Goal: Task Accomplishment & Management: Manage account settings

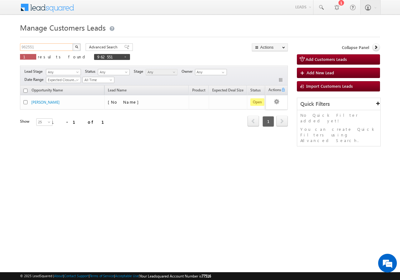
click at [45, 47] on input "962551" at bounding box center [46, 46] width 53 height 7
type input "9"
paste input "965478"
type input "965478"
click at [77, 47] on img "button" at bounding box center [76, 46] width 3 height 3
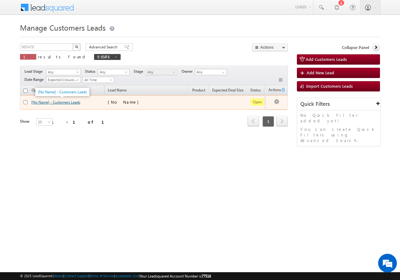
click at [64, 102] on link "[No Name] - Customers Leads" at bounding box center [55, 102] width 49 height 5
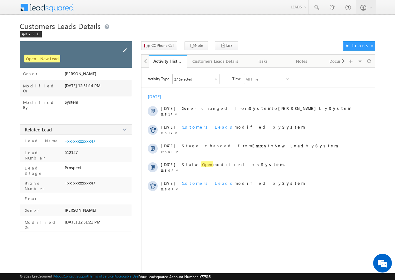
click at [125, 49] on span at bounding box center [124, 50] width 7 height 7
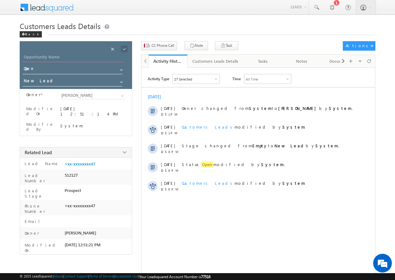
click at [55, 57] on input "Opportunity Name" at bounding box center [72, 57] width 101 height 9
click at [81, 56] on input "Opportunity Name" at bounding box center [72, 57] width 101 height 9
paste input "[PERSON_NAME]"
type input "[PERSON_NAME]"
click at [128, 47] on div at bounding box center [129, 47] width 3 height 2
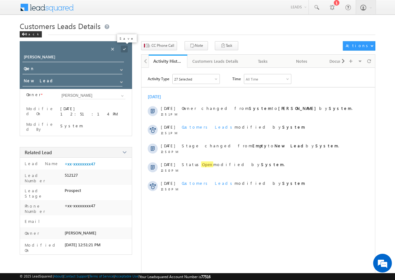
click at [125, 49] on span at bounding box center [124, 49] width 7 height 7
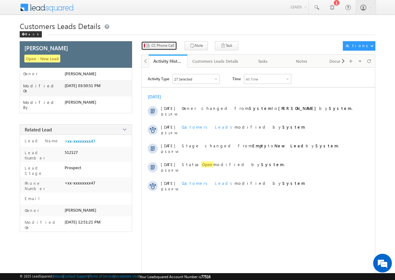
click at [163, 47] on span "CC Phone Call" at bounding box center [162, 46] width 23 height 6
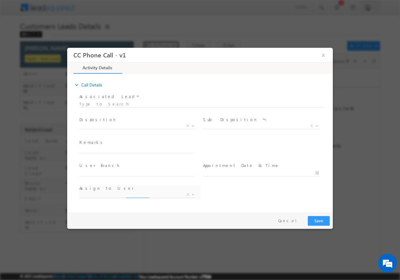
select select "[PERSON_NAME][EMAIL_ADDRESS][PERSON_NAME][DOMAIN_NAME]"
click at [190, 125] on span at bounding box center [192, 125] width 6 height 8
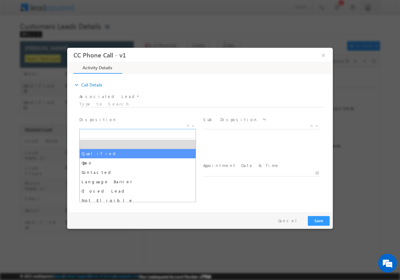
drag, startPoint x: 89, startPoint y: 153, endPoint x: 97, endPoint y: 155, distance: 8.1
select select "Qualified"
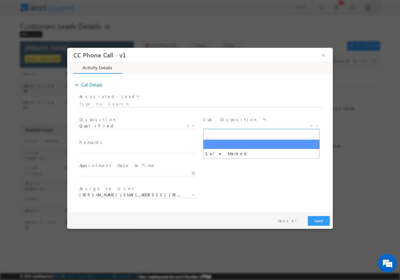
drag, startPoint x: 317, startPoint y: 126, endPoint x: 309, endPoint y: 128, distance: 7.9
click at [317, 126] on b at bounding box center [317, 125] width 4 height 2
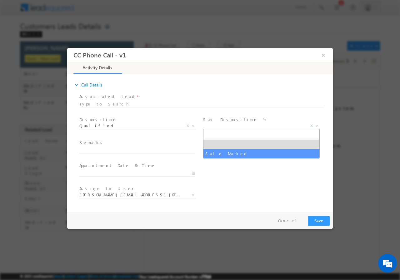
select select "Sale Marked"
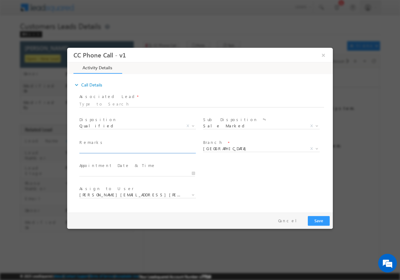
click at [114, 149] on input "text" at bounding box center [137, 150] width 116 height 6
paste input "[PERSON_NAME]//VB_Interested//MOB -8177812447//UNIQ ID-965478//Nagpur-440022//R…"
type input "[PERSON_NAME]//VB_Interested//MOB -8177812447//UNIQ ID-965478//Nagpur-440022//R…"
drag, startPoint x: 193, startPoint y: 173, endPoint x: 187, endPoint y: 173, distance: 5.9
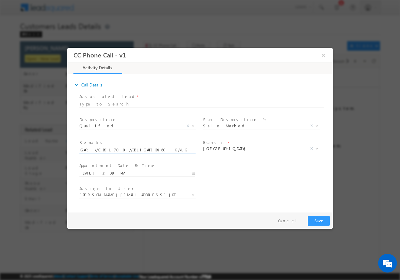
click at [192, 173] on input "[DATE] 3:39 PM" at bounding box center [137, 173] width 116 height 6
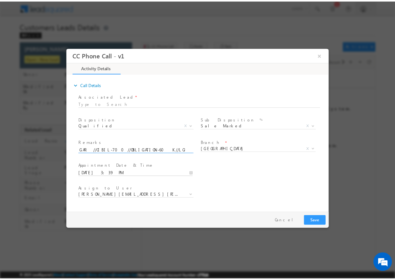
scroll to position [0, 0]
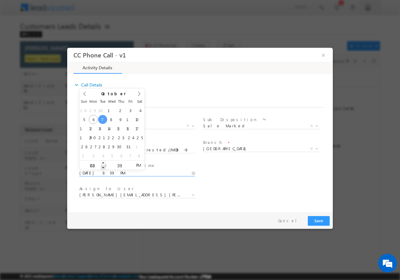
type input "[DATE] 2:39 PM"
type input "02"
click at [104, 168] on span at bounding box center [103, 167] width 4 height 5
type input "[DATE] 2:40 PM"
type input "40"
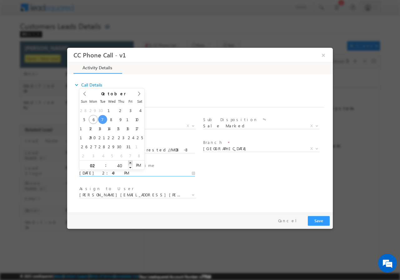
click at [130, 163] on span at bounding box center [130, 162] width 4 height 5
type input "[DATE] 2:41 PM"
type input "41"
click at [130, 163] on span at bounding box center [130, 162] width 4 height 5
type input "[DATE] 2:42 PM"
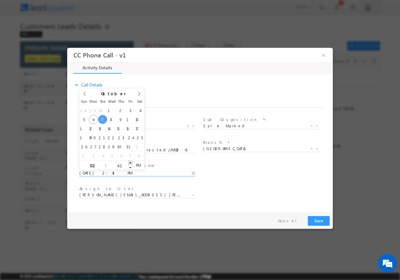
type input "42"
click at [130, 163] on span at bounding box center [130, 162] width 4 height 5
type input "[DATE] 2:43 PM"
type input "43"
click at [130, 163] on span at bounding box center [130, 162] width 4 height 5
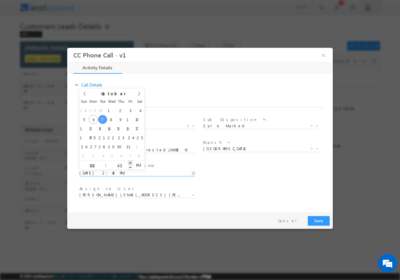
type input "[DATE] 2:44 PM"
type input "44"
click at [130, 163] on span at bounding box center [130, 162] width 4 height 5
type input "[DATE] 2:45 PM"
type input "45"
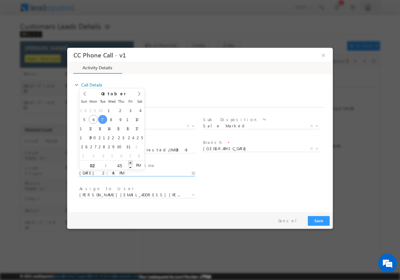
click at [130, 164] on span at bounding box center [130, 162] width 4 height 5
type input "[DATE] 2:46 PM"
type input "46"
click at [130, 164] on span at bounding box center [130, 162] width 4 height 5
type input "[DATE] 2:47 PM"
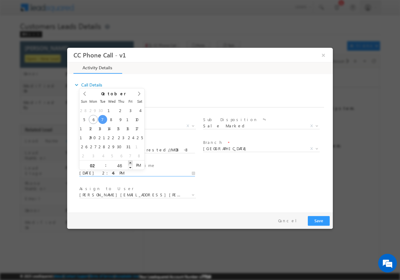
type input "47"
click at [130, 164] on span at bounding box center [130, 162] width 4 height 5
type input "[DATE] 2:48 PM"
type input "48"
click at [130, 164] on span at bounding box center [130, 162] width 4 height 5
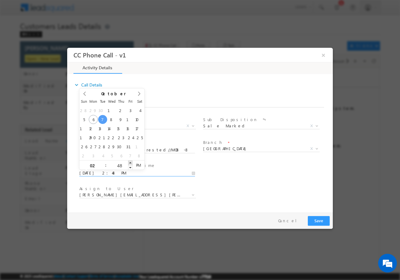
type input "[DATE] 2:49 PM"
type input "49"
click at [130, 164] on span at bounding box center [130, 162] width 4 height 5
type input "[DATE] 2:50 PM"
type input "50"
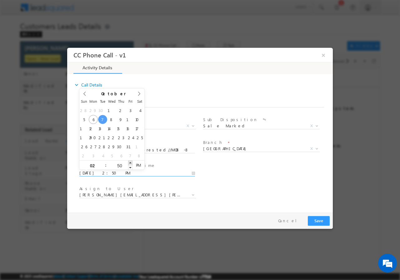
click at [130, 163] on span at bounding box center [130, 162] width 4 height 5
type input "[DATE] 2:51 PM"
type input "51"
click at [130, 163] on span at bounding box center [130, 162] width 4 height 5
type input "[DATE] 2:52 PM"
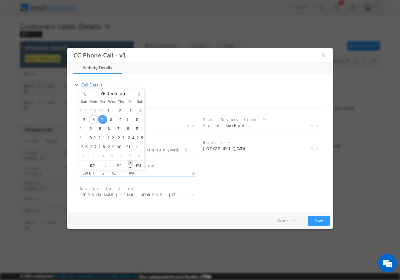
type input "52"
click at [130, 163] on span at bounding box center [130, 162] width 4 height 5
type input "[DATE] 2:53 PM"
type input "53"
click at [130, 163] on span at bounding box center [130, 162] width 4 height 5
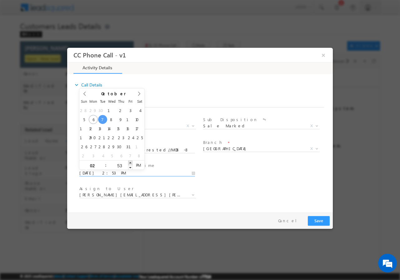
type input "[DATE] 2:54 PM"
type input "54"
click at [130, 163] on span at bounding box center [130, 162] width 4 height 5
type input "[DATE] 2:55 PM"
type input "55"
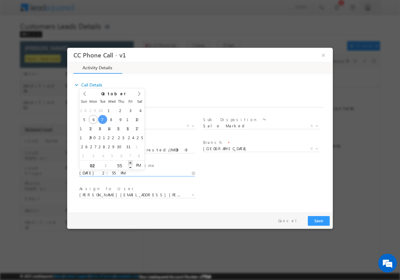
click at [130, 163] on span at bounding box center [130, 162] width 4 height 5
type input "[DATE] 2:56 PM"
type input "56"
click at [130, 163] on span at bounding box center [130, 162] width 4 height 5
type input "[DATE] 2:57 PM"
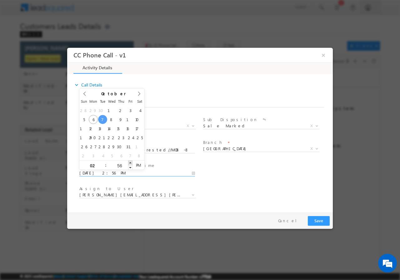
type input "57"
click at [130, 163] on span at bounding box center [130, 162] width 4 height 5
type input "[DATE] 2:58 PM"
type input "58"
click at [130, 163] on span at bounding box center [130, 162] width 4 height 5
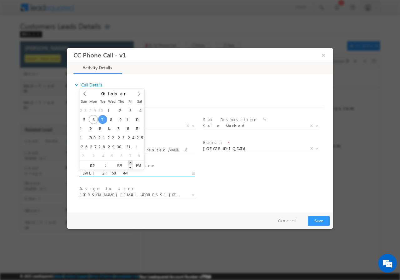
type input "[DATE] 2:59 PM"
type input "59"
click at [130, 163] on span at bounding box center [130, 162] width 4 height 5
type input "[DATE] 3:00 PM"
type input "03"
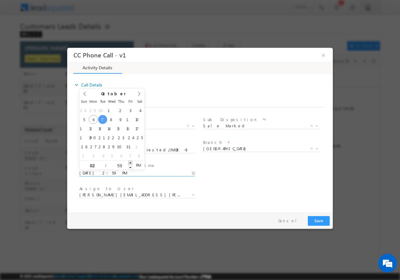
type input "00"
click at [130, 163] on span at bounding box center [130, 162] width 4 height 5
type input "[DATE] 2:00 PM"
type input "02"
click at [103, 168] on span at bounding box center [103, 167] width 4 height 5
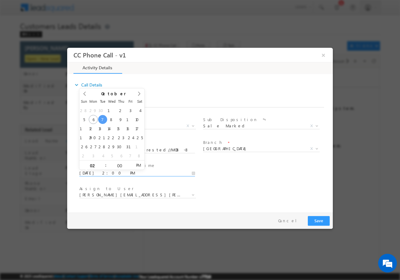
click at [236, 181] on div "User Branch * Appointment Date & Time * [DATE] 2:00 PM" at bounding box center [205, 172] width 254 height 23
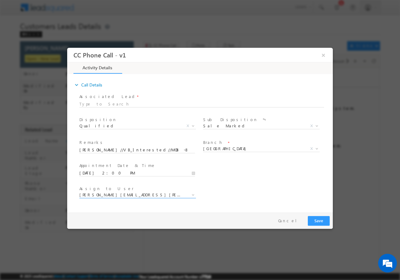
click at [150, 194] on span "[PERSON_NAME][EMAIL_ADDRESS][PERSON_NAME][DOMAIN_NAME]" at bounding box center [129, 195] width 101 height 6
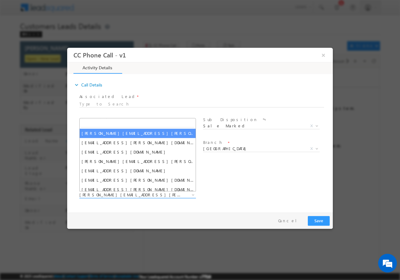
type input "[PERSON_NAME] [PERSON_NAME]"
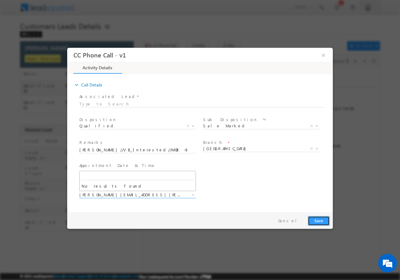
click at [316, 220] on button "Save" at bounding box center [318, 221] width 22 height 10
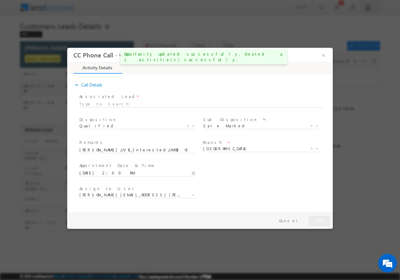
click at [241, 254] on div at bounding box center [200, 140] width 400 height 280
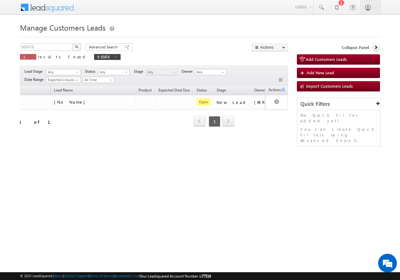
scroll to position [0, 55]
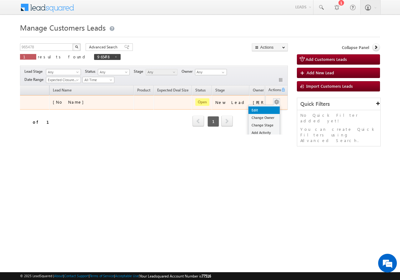
click at [251, 112] on link "Edit" at bounding box center [263, 109] width 31 height 7
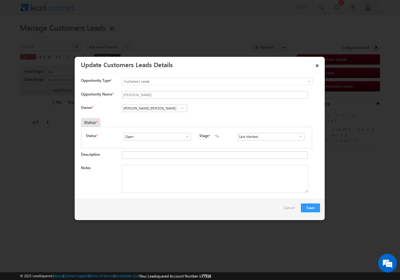
click at [181, 110] on span at bounding box center [182, 108] width 6 height 5
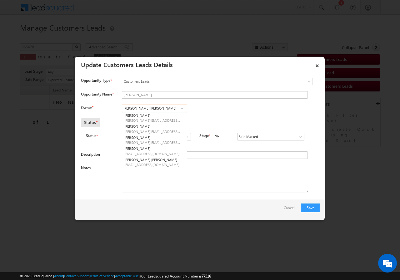
click at [171, 108] on input "Ankush Balkrushn Deulkar" at bounding box center [154, 108] width 65 height 7
type input "A"
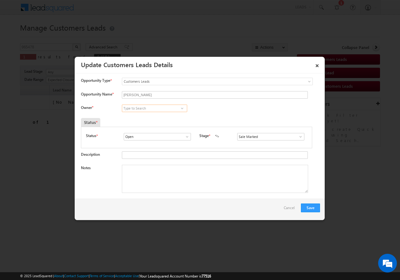
paste input "[PERSON_NAME] [PERSON_NAME]"
click at [155, 115] on link "Ashish Kailash Bhati ashish.bhati@sgrlimited.in" at bounding box center [154, 118] width 65 height 12
type input "[PERSON_NAME] [PERSON_NAME]"
drag, startPoint x: 161, startPoint y: 182, endPoint x: 162, endPoint y: 225, distance: 43.1
click at [160, 182] on textarea "Notes" at bounding box center [215, 179] width 186 height 28
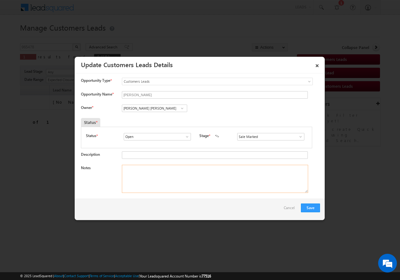
paste textarea "Mohd Saifullah Khan//VB_Interested//MOB -8177812447//UNIQ ID-965478//Nagpur-440…"
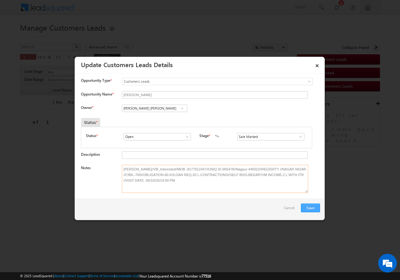
type textarea "Mohd Saifullah Khan//VB_Interested//MOB -8177812447//UNIQ ID-965478//Nagpur-440…"
click at [311, 207] on button "Save" at bounding box center [310, 208] width 19 height 9
